Goal: Navigation & Orientation: Find specific page/section

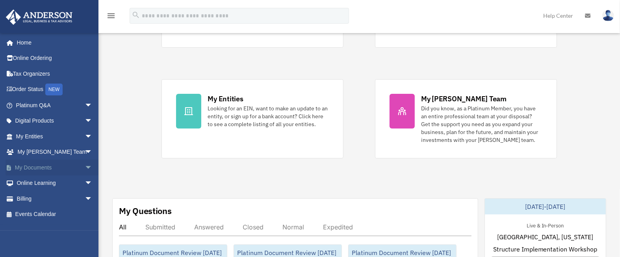
scroll to position [158, 0]
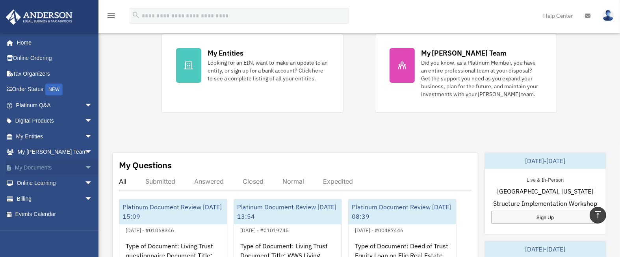
click at [21, 167] on link "My Documents arrow_drop_down" at bounding box center [55, 168] width 99 height 16
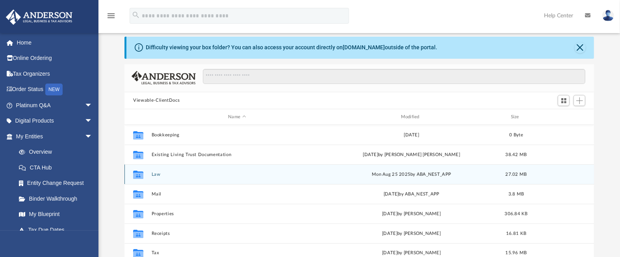
scroll to position [118, 0]
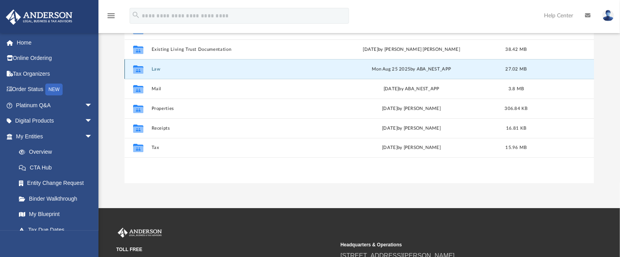
click at [155, 69] on button "Law" at bounding box center [237, 69] width 171 height 5
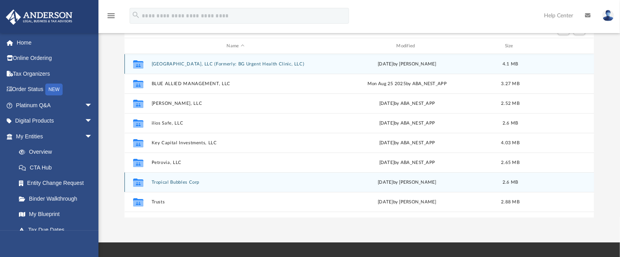
scroll to position [79, 0]
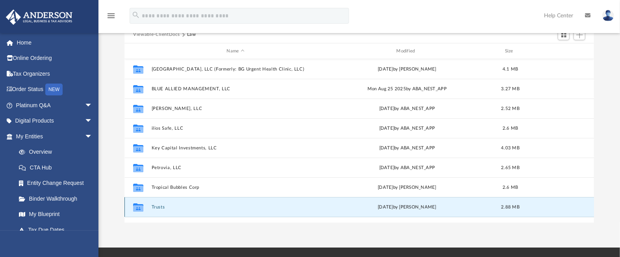
click at [156, 207] on button "Trusts" at bounding box center [236, 206] width 168 height 5
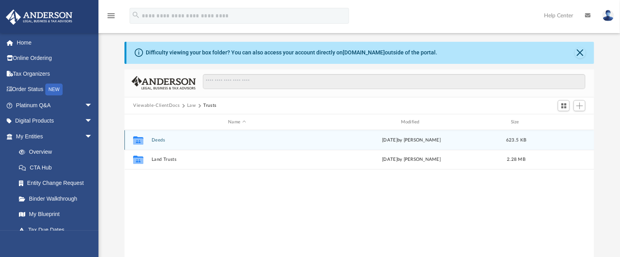
scroll to position [0, 0]
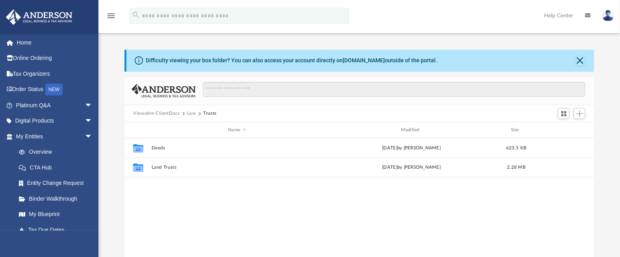
click at [192, 114] on button "Law" at bounding box center [191, 113] width 9 height 7
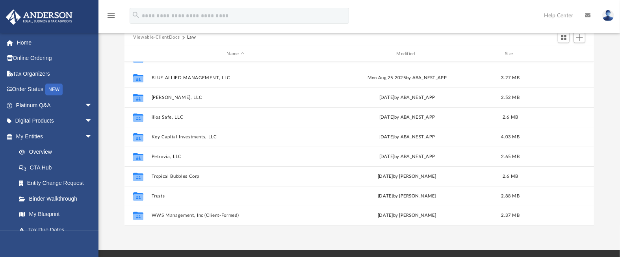
scroll to position [79, 0]
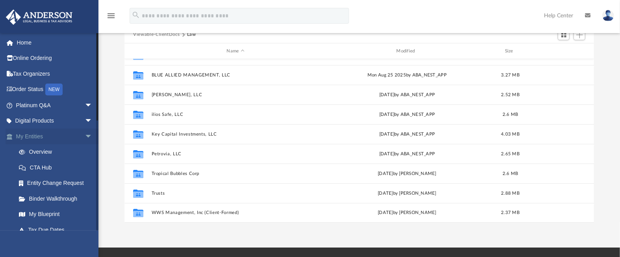
click at [37, 134] on link "My Entities arrow_drop_down" at bounding box center [55, 136] width 99 height 16
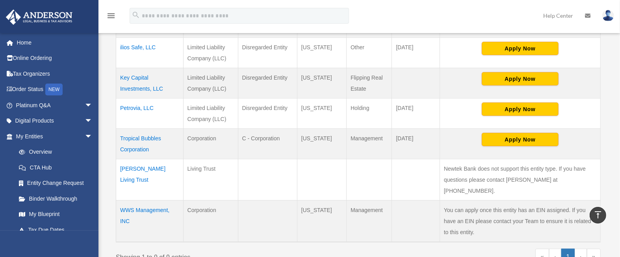
scroll to position [315, 0]
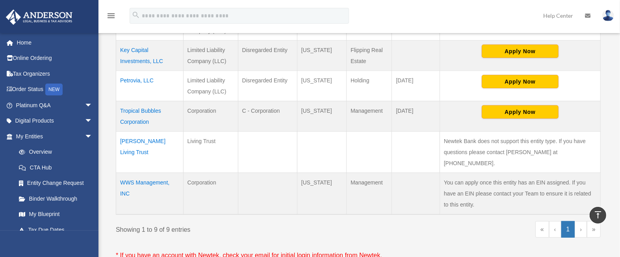
click at [140, 150] on td "Wolfram Schlicht II Living Trust" at bounding box center [149, 151] width 67 height 41
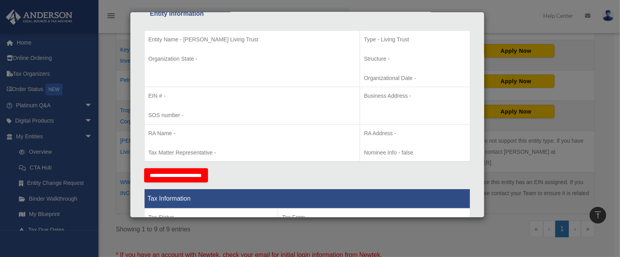
scroll to position [0, 0]
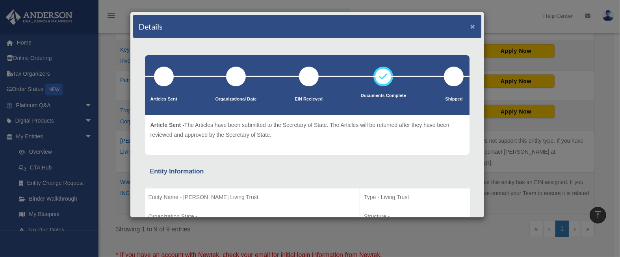
click at [470, 24] on button "×" at bounding box center [472, 26] width 5 height 8
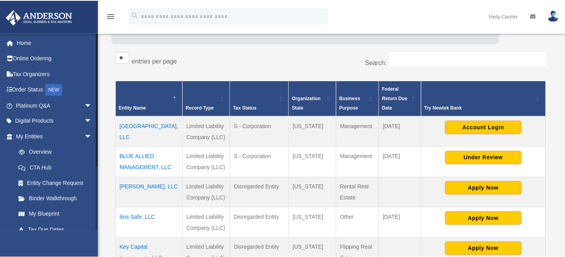
scroll to position [116, 0]
